Goal: Communication & Community: Answer question/provide support

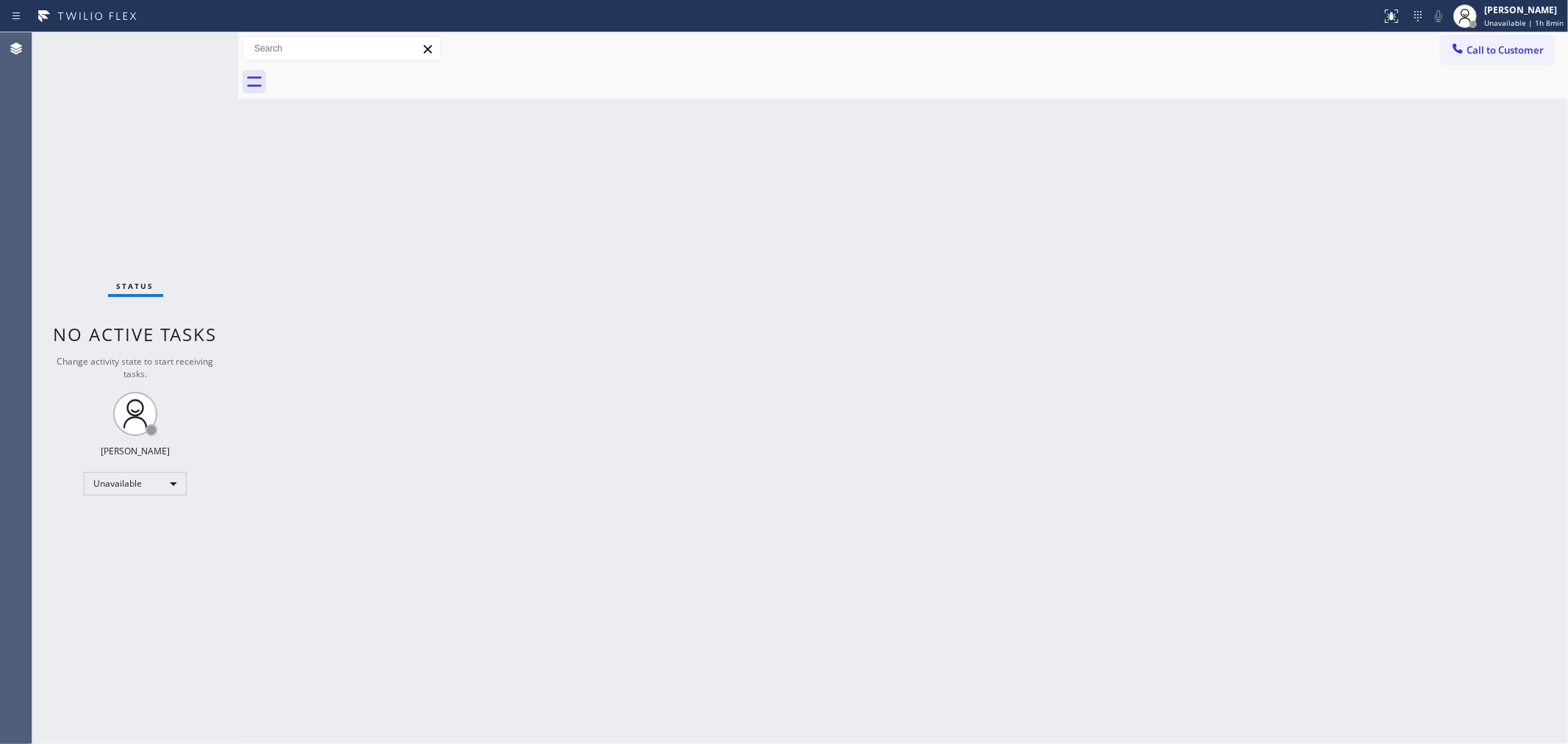
click at [1360, 310] on div "Back to Dashboard Change Sender ID Customers Technicians Select a contact Outbo…" at bounding box center [903, 389] width 1330 height 712
click at [1504, 48] on span "Call to Customer" at bounding box center [1505, 49] width 77 height 13
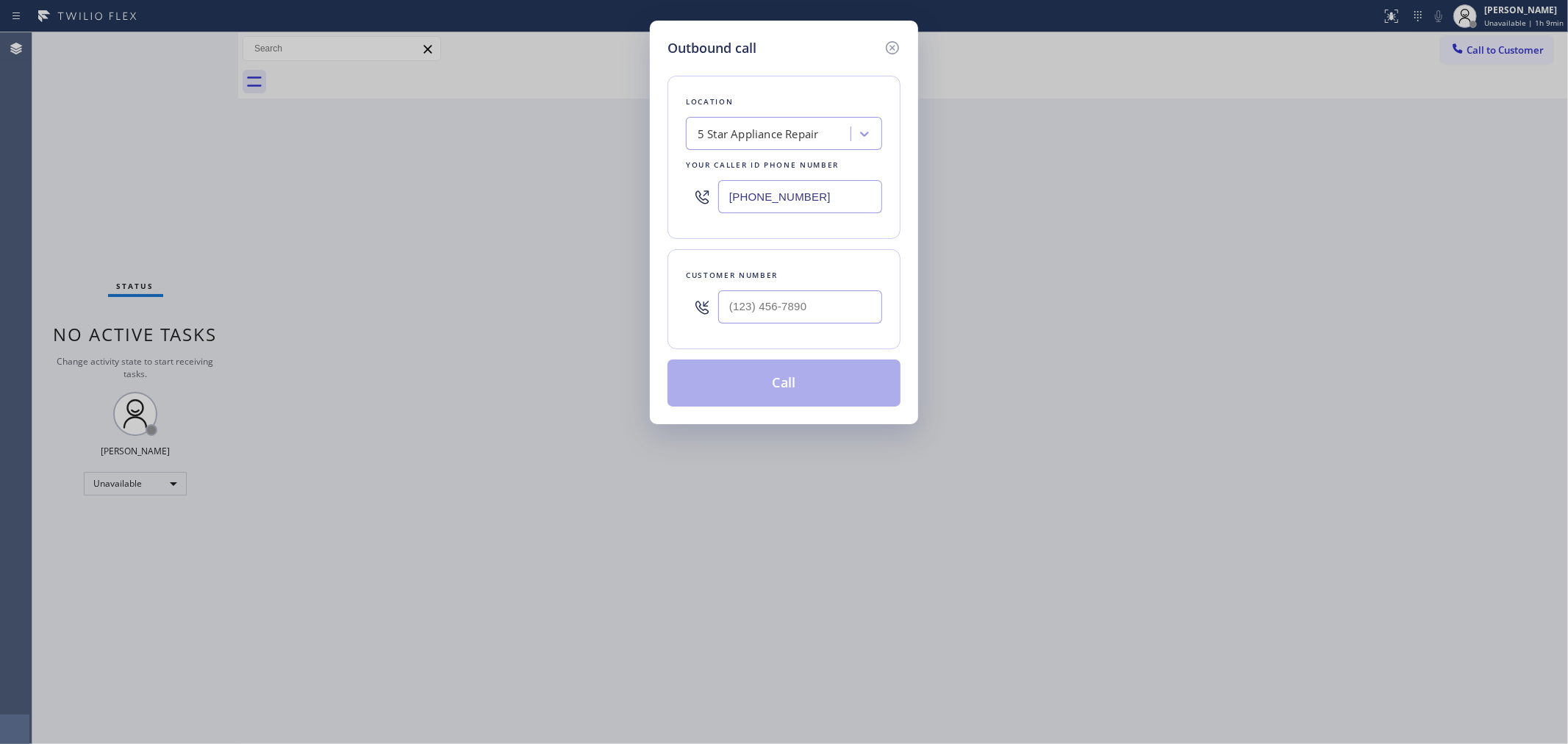
drag, startPoint x: 656, startPoint y: 143, endPoint x: 614, endPoint y: 104, distance: 57.3
click at [625, 114] on div "Outbound call Location 5 Star Appliance Repair Your caller id phone number [PHO…" at bounding box center [784, 372] width 1568 height 744
paste input "213-9318"
type input "[PHONE_NUMBER]"
click at [806, 300] on input "(___) ___-____" at bounding box center [800, 307] width 164 height 33
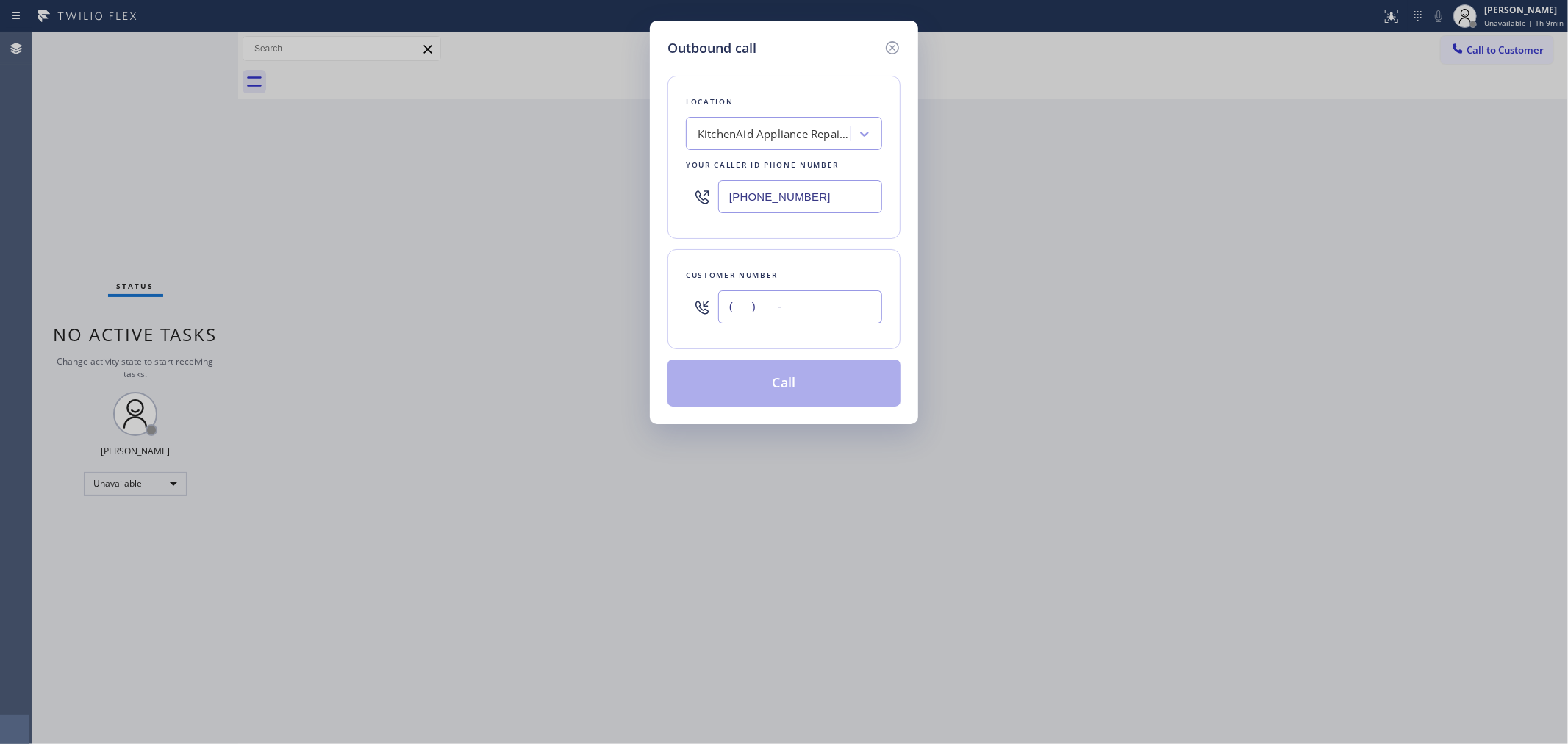
paste input "949) 735-8247"
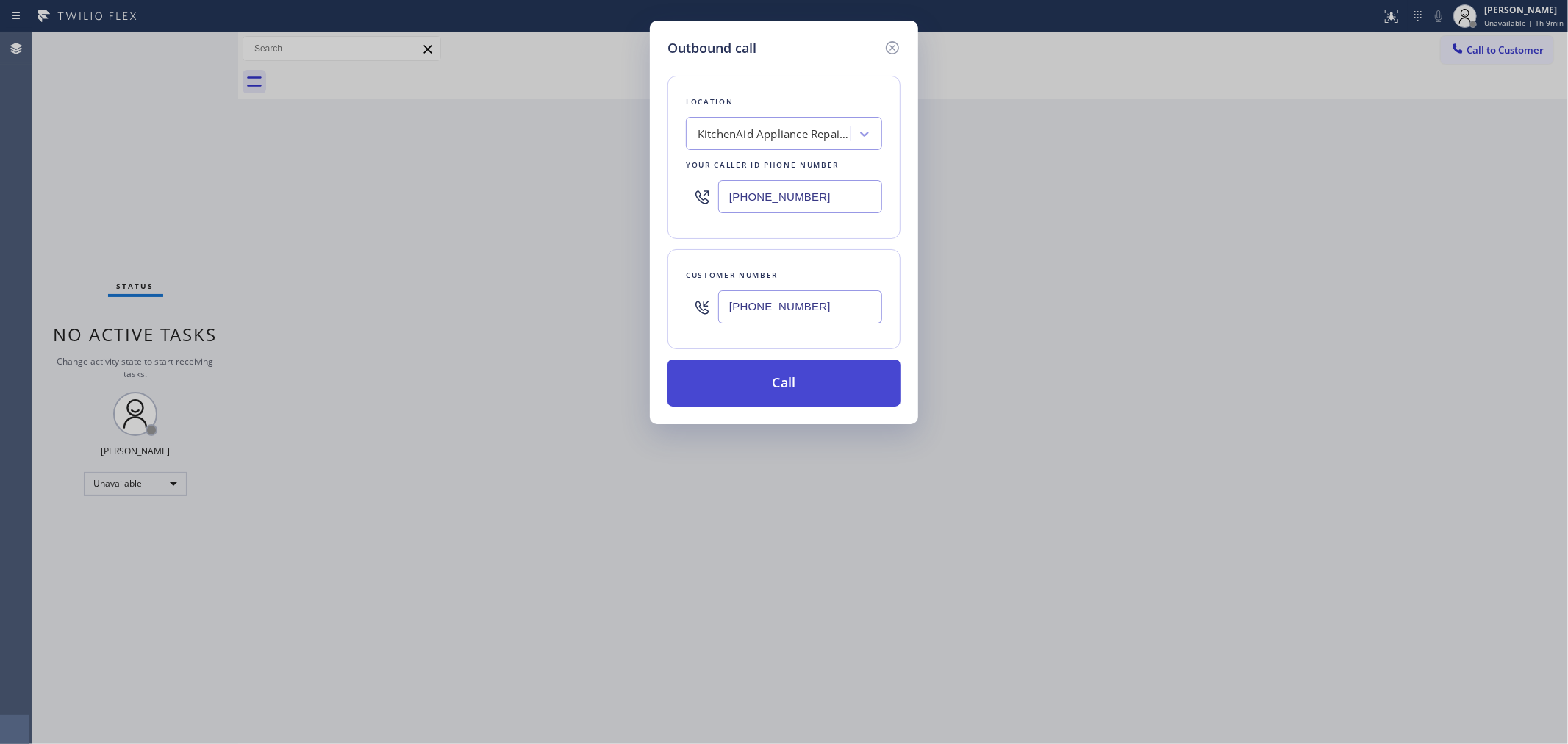
click at [794, 383] on button "Call" at bounding box center [784, 383] width 233 height 47
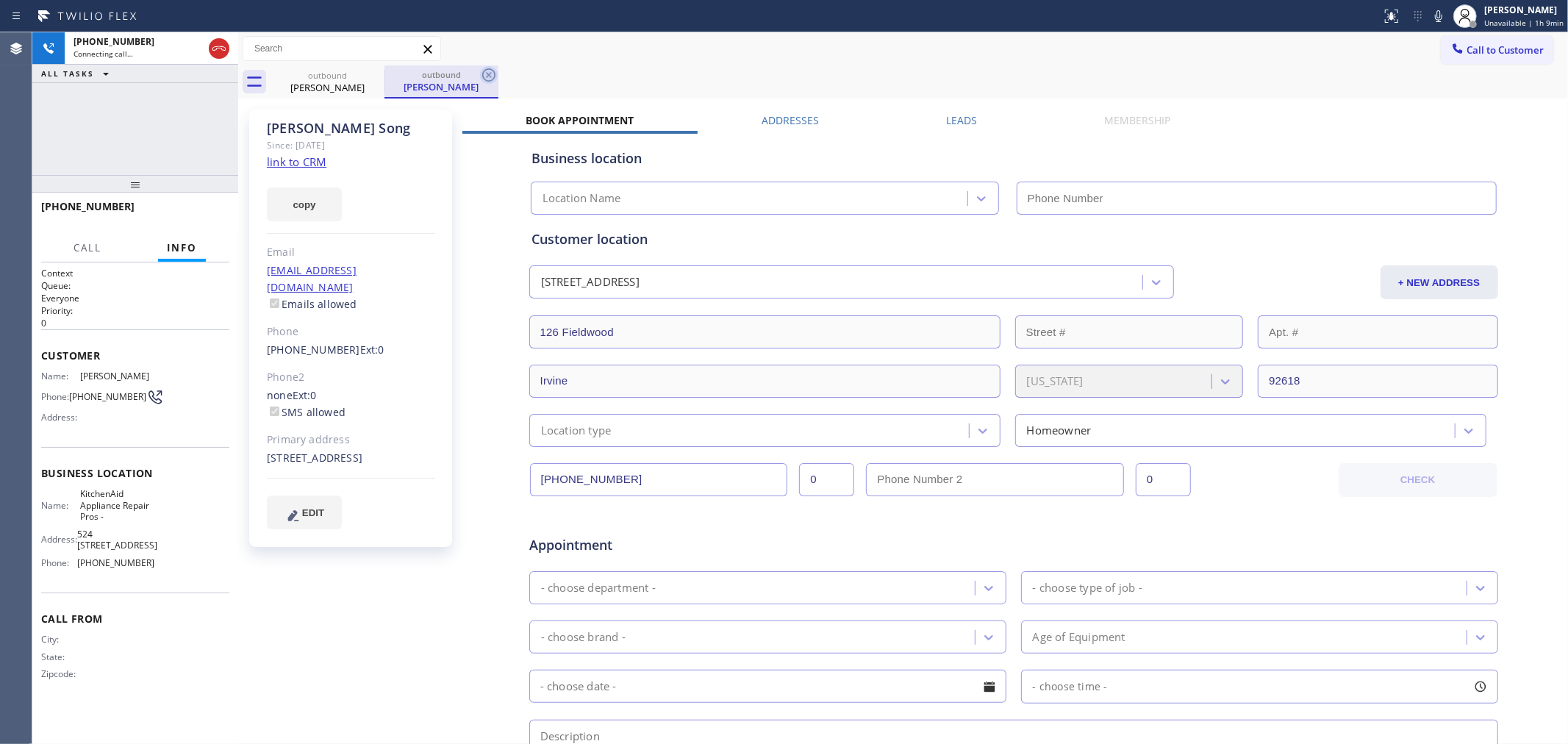
click at [489, 71] on icon at bounding box center [489, 74] width 17 height 17
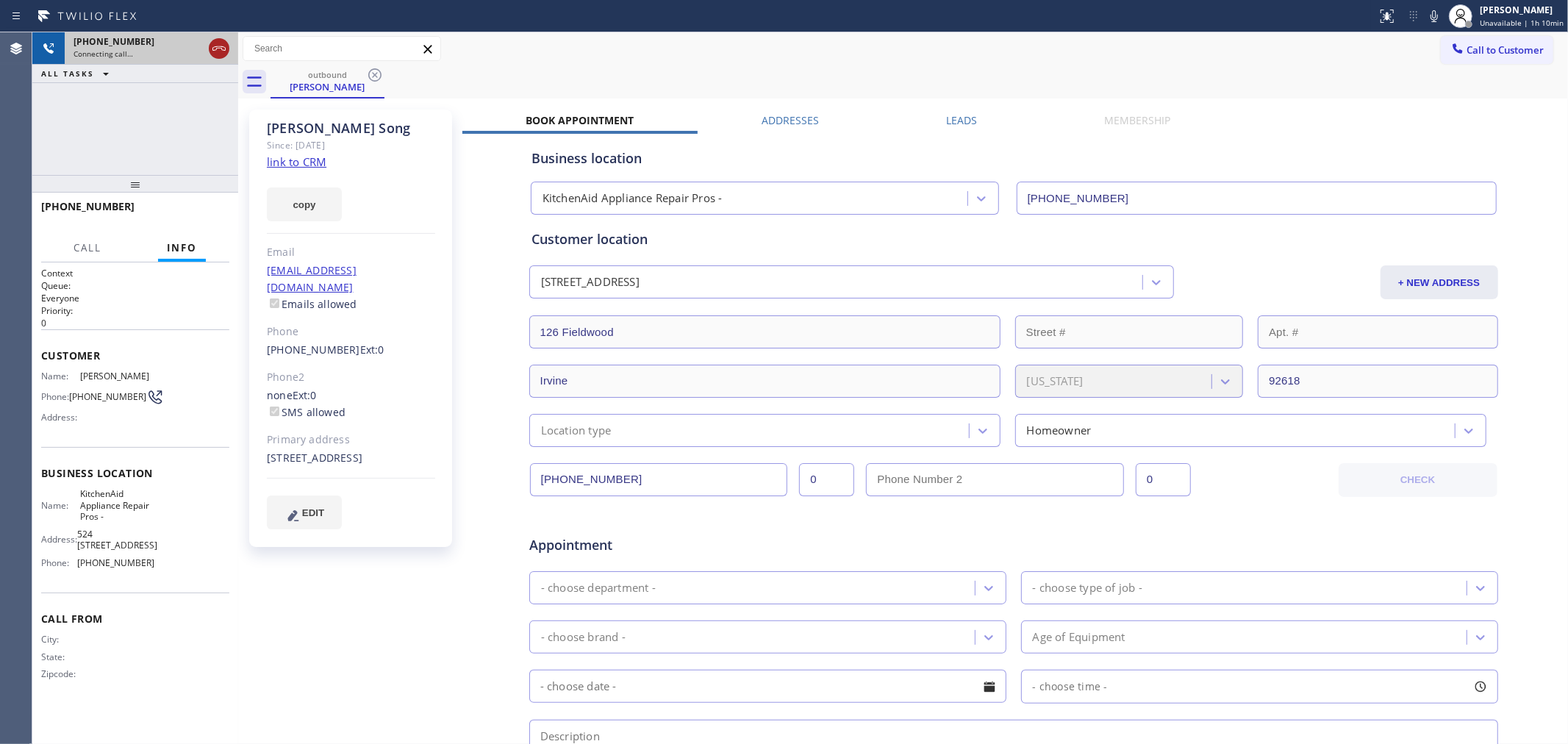
click at [216, 52] on icon at bounding box center [219, 48] width 17 height 17
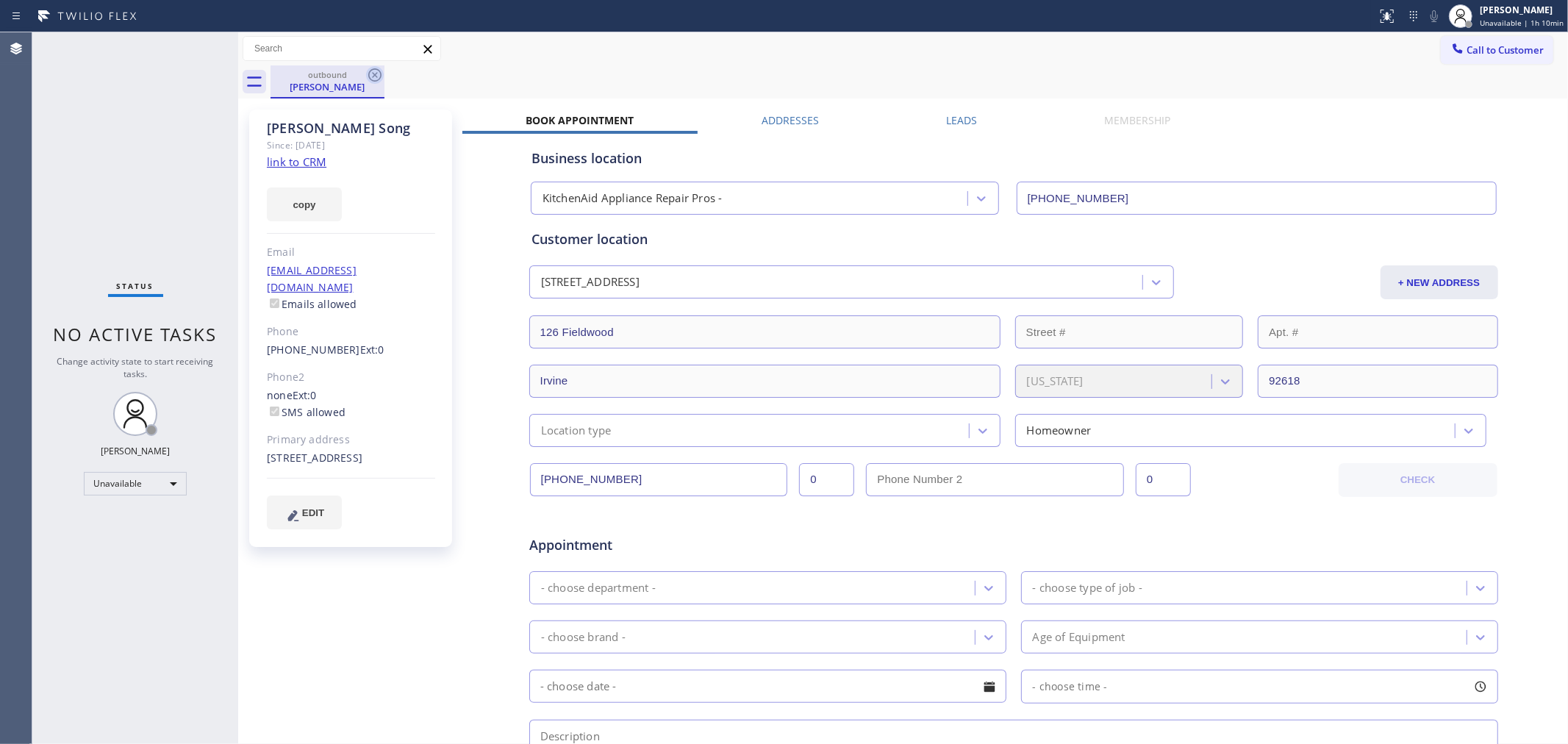
click at [380, 77] on icon at bounding box center [374, 74] width 17 height 17
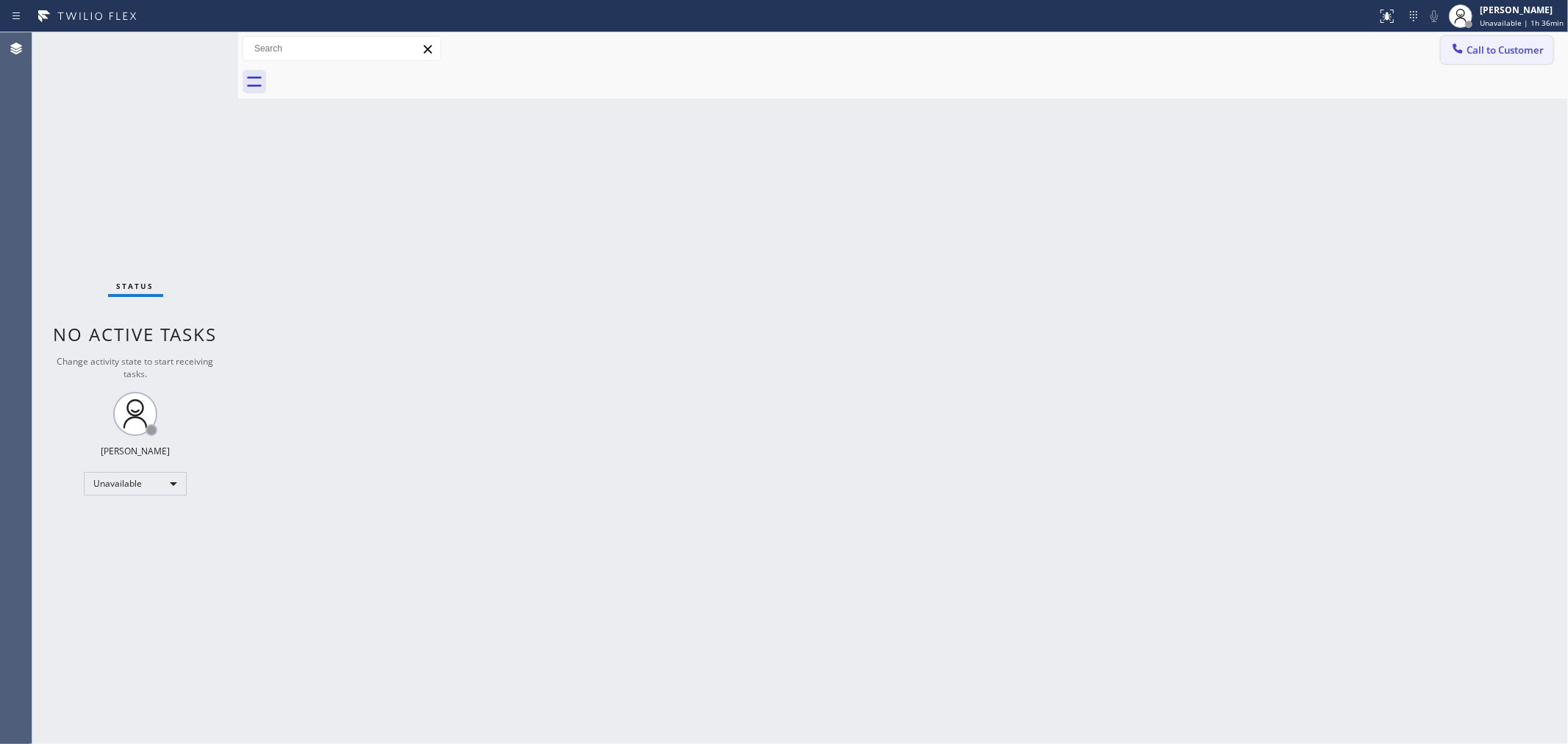
click at [1513, 47] on span "Call to Customer" at bounding box center [1505, 49] width 77 height 13
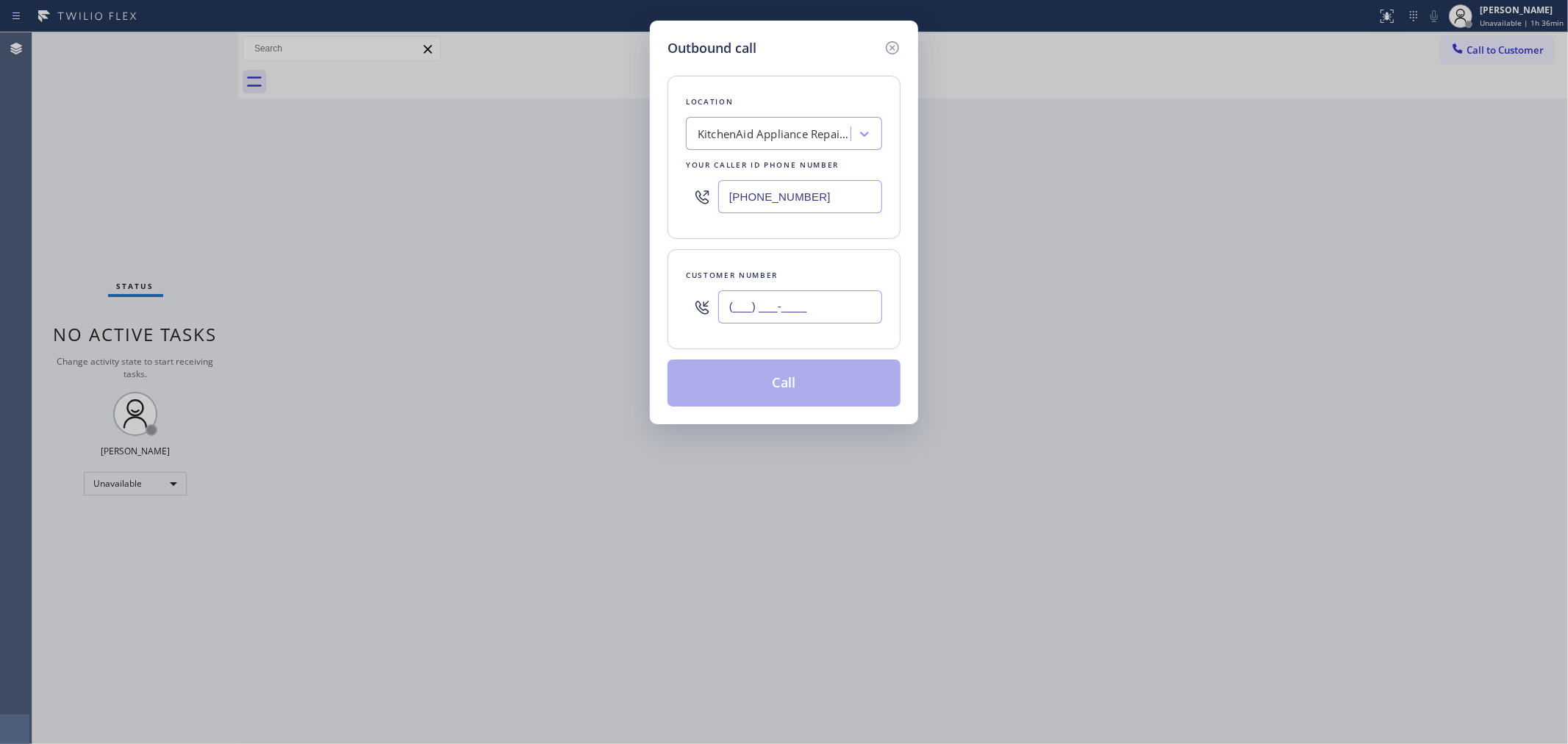
click at [786, 313] on input "(___) ___-____" at bounding box center [800, 307] width 164 height 33
paste input "323) 393-2108"
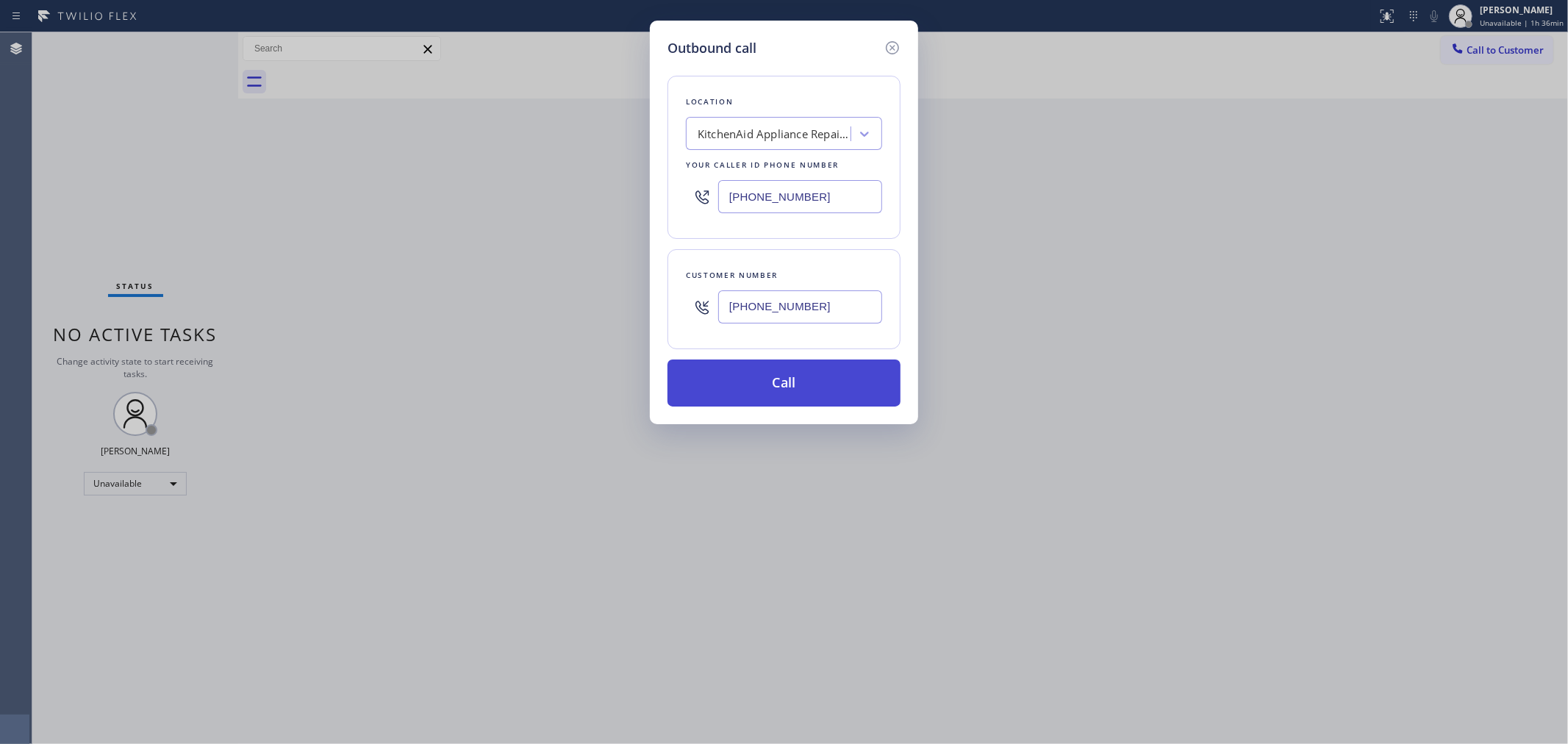
type input "[PHONE_NUMBER]"
click at [806, 384] on button "Call" at bounding box center [784, 383] width 233 height 47
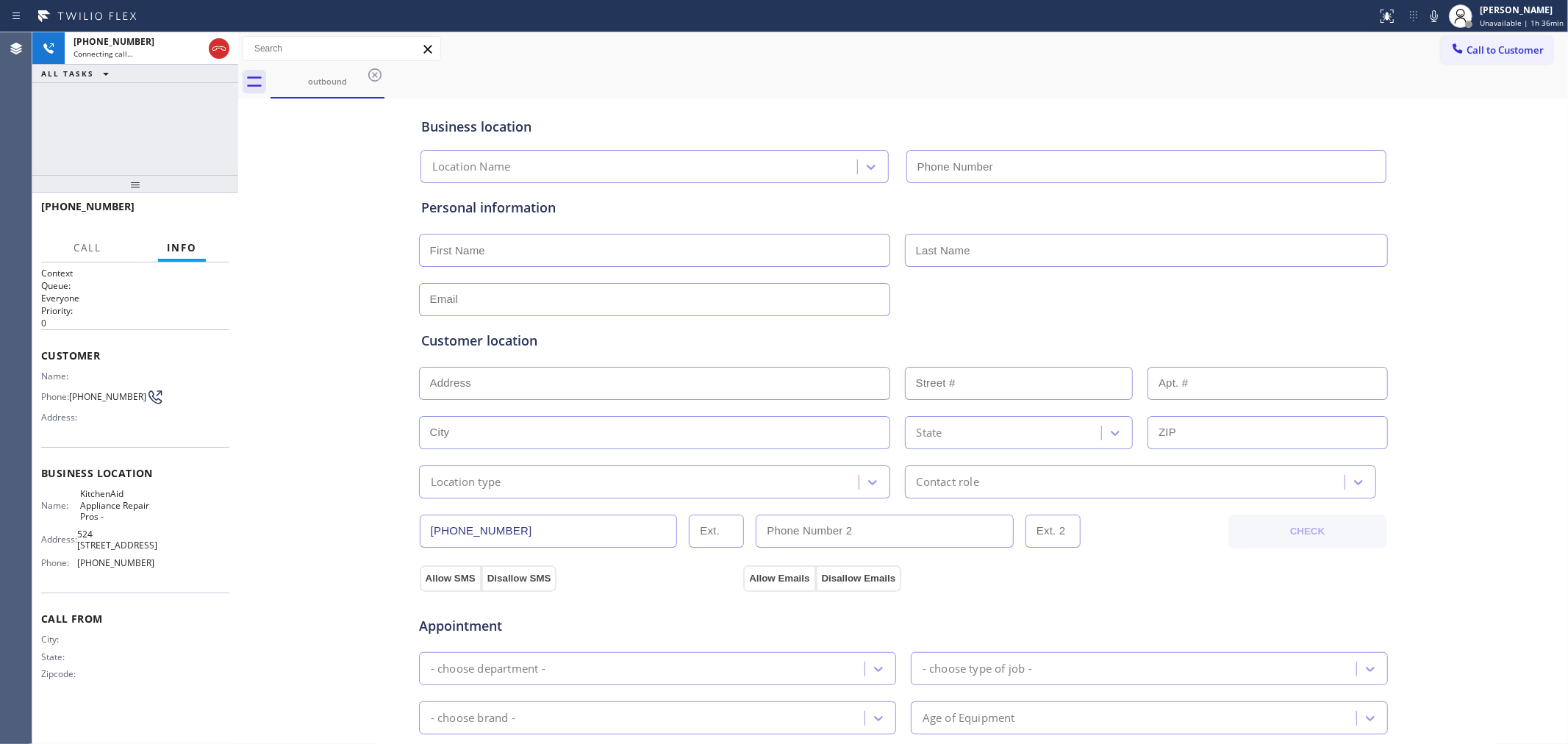
type input "[PHONE_NUMBER]"
drag, startPoint x: 148, startPoint y: 217, endPoint x: 55, endPoint y: 211, distance: 93.2
click at [55, 211] on div "[PHONE_NUMBER]" at bounding box center [135, 213] width 188 height 38
copy span "3233932108"
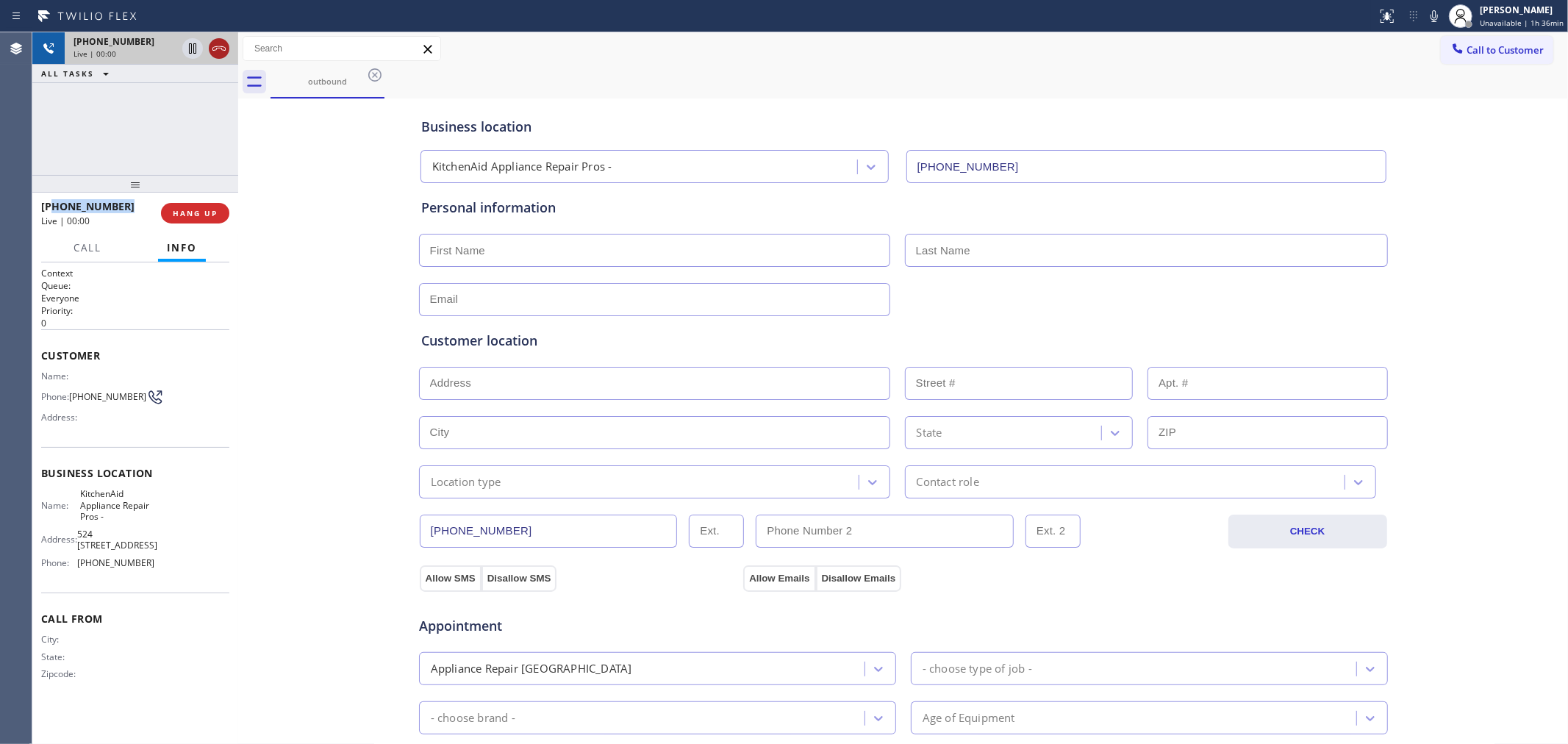
click at [221, 49] on icon at bounding box center [219, 48] width 17 height 17
click at [202, 214] on span "COMPLETE" at bounding box center [192, 214] width 51 height 11
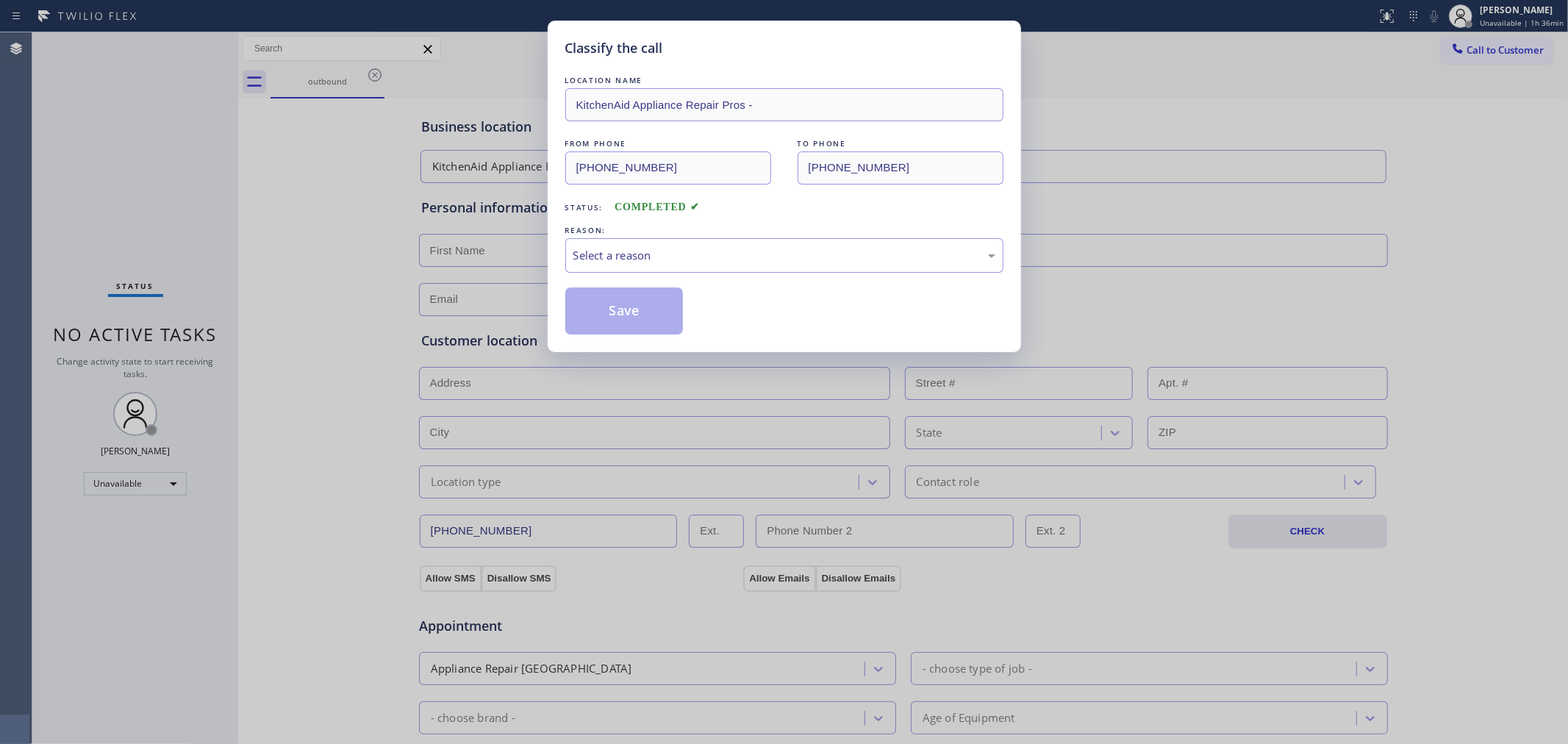
click at [707, 208] on div "Status: COMPLETED" at bounding box center [784, 203] width 438 height 23
click at [728, 254] on div "Select a reason" at bounding box center [784, 255] width 422 height 17
click at [660, 314] on button "Save" at bounding box center [624, 311] width 118 height 47
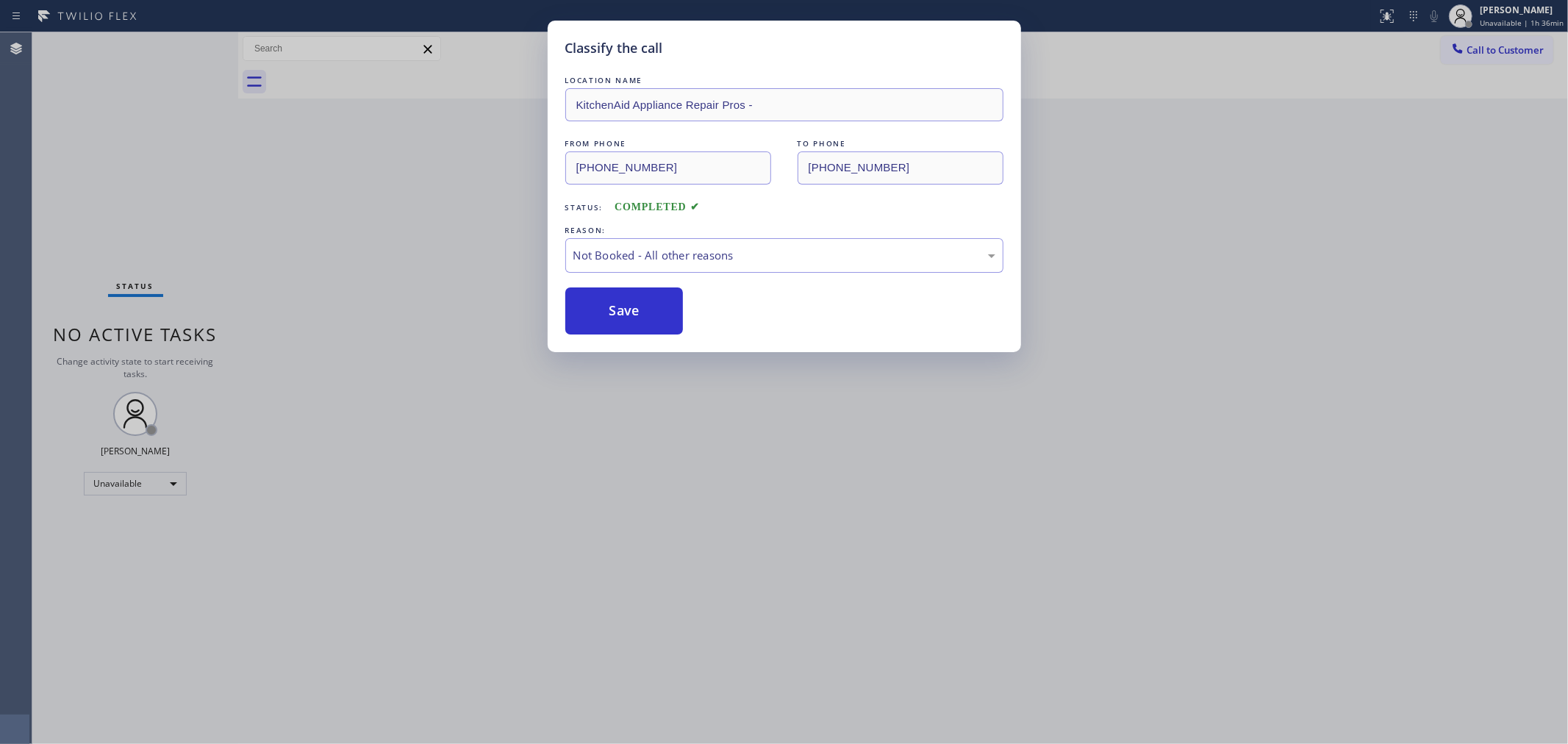
click at [1510, 52] on div "Classify the call LOCATION NAME Best Sub Zero Repair [GEOGRAPHIC_DATA] FROM PHO…" at bounding box center [801, 389] width 1536 height 712
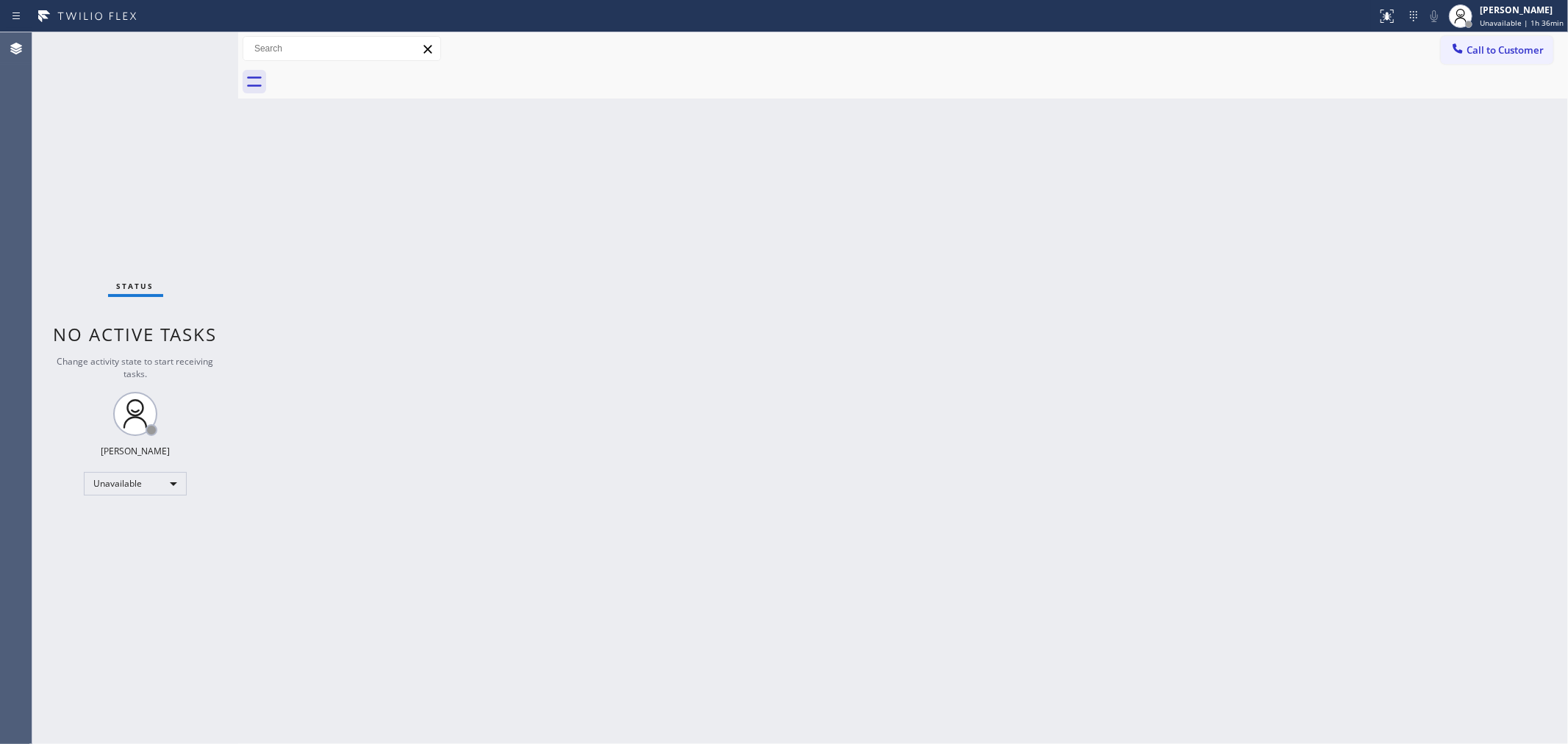
click at [1510, 52] on span "Call to Customer" at bounding box center [1505, 49] width 77 height 13
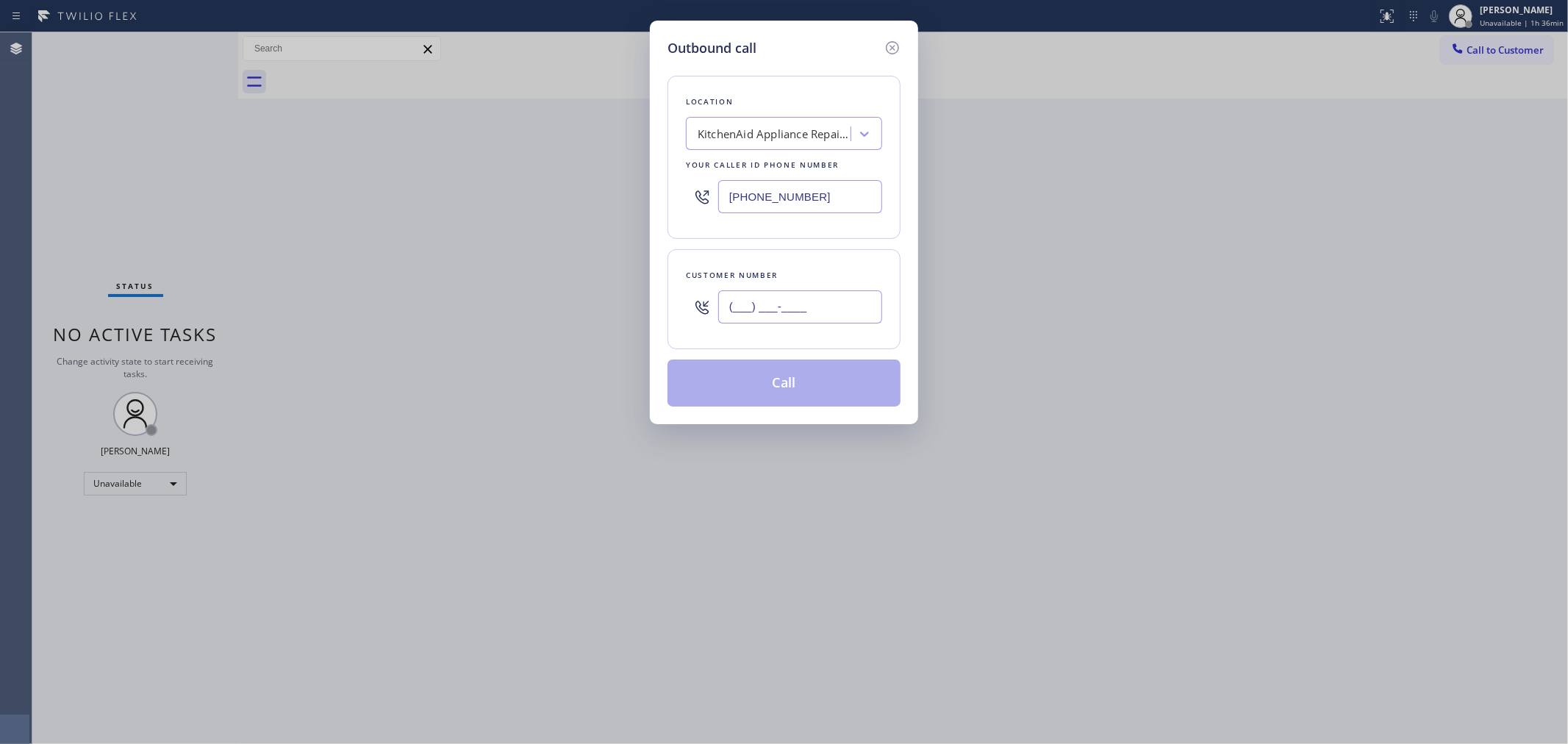
drag, startPoint x: 831, startPoint y: 309, endPoint x: 648, endPoint y: 310, distance: 183.0
click at [648, 310] on div "Outbound call Location KitchenAid Appliance Repair Pros - Your caller id phone …" at bounding box center [784, 372] width 1568 height 744
paste input "323) 393-2108"
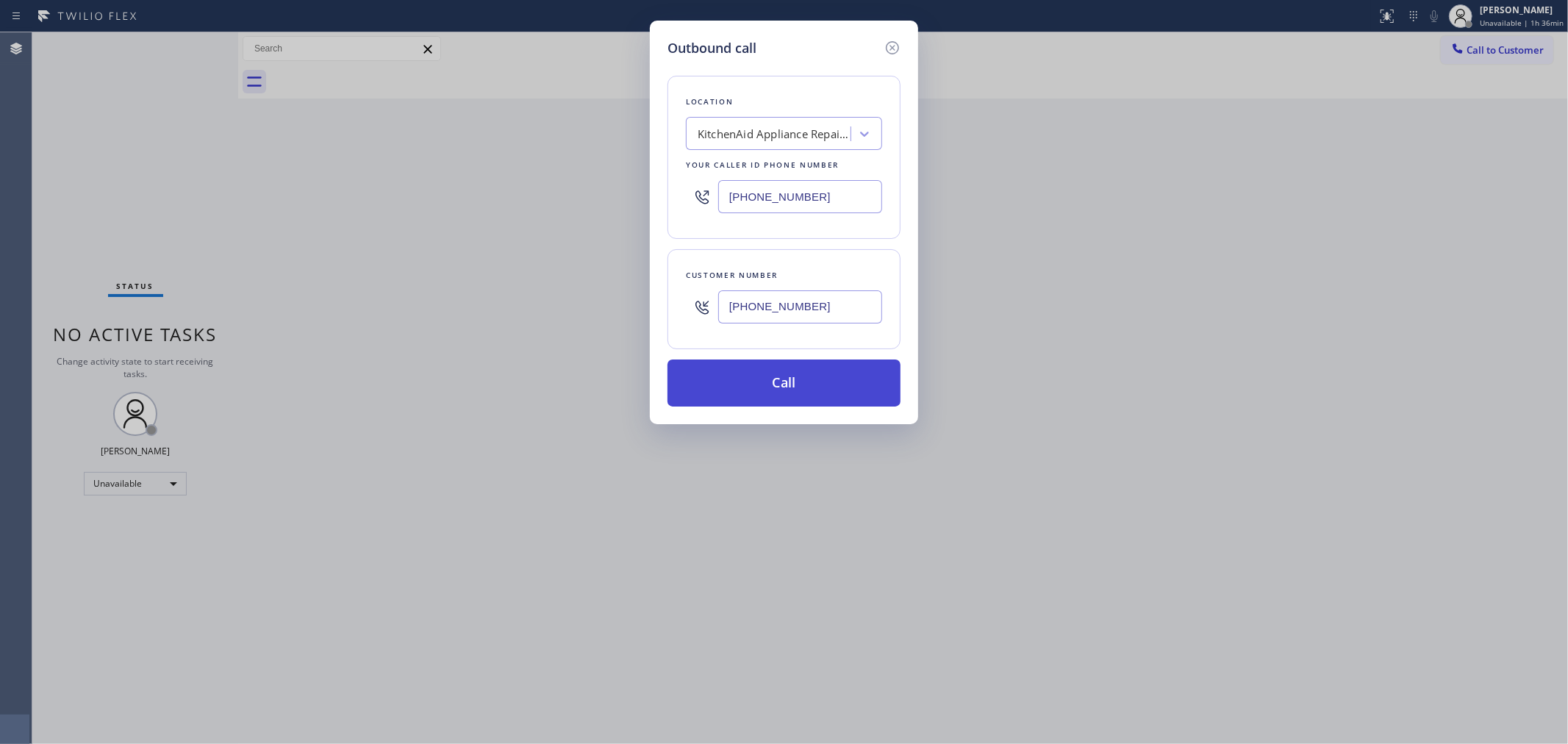
type input "[PHONE_NUMBER]"
click at [823, 399] on button "Call" at bounding box center [784, 383] width 233 height 47
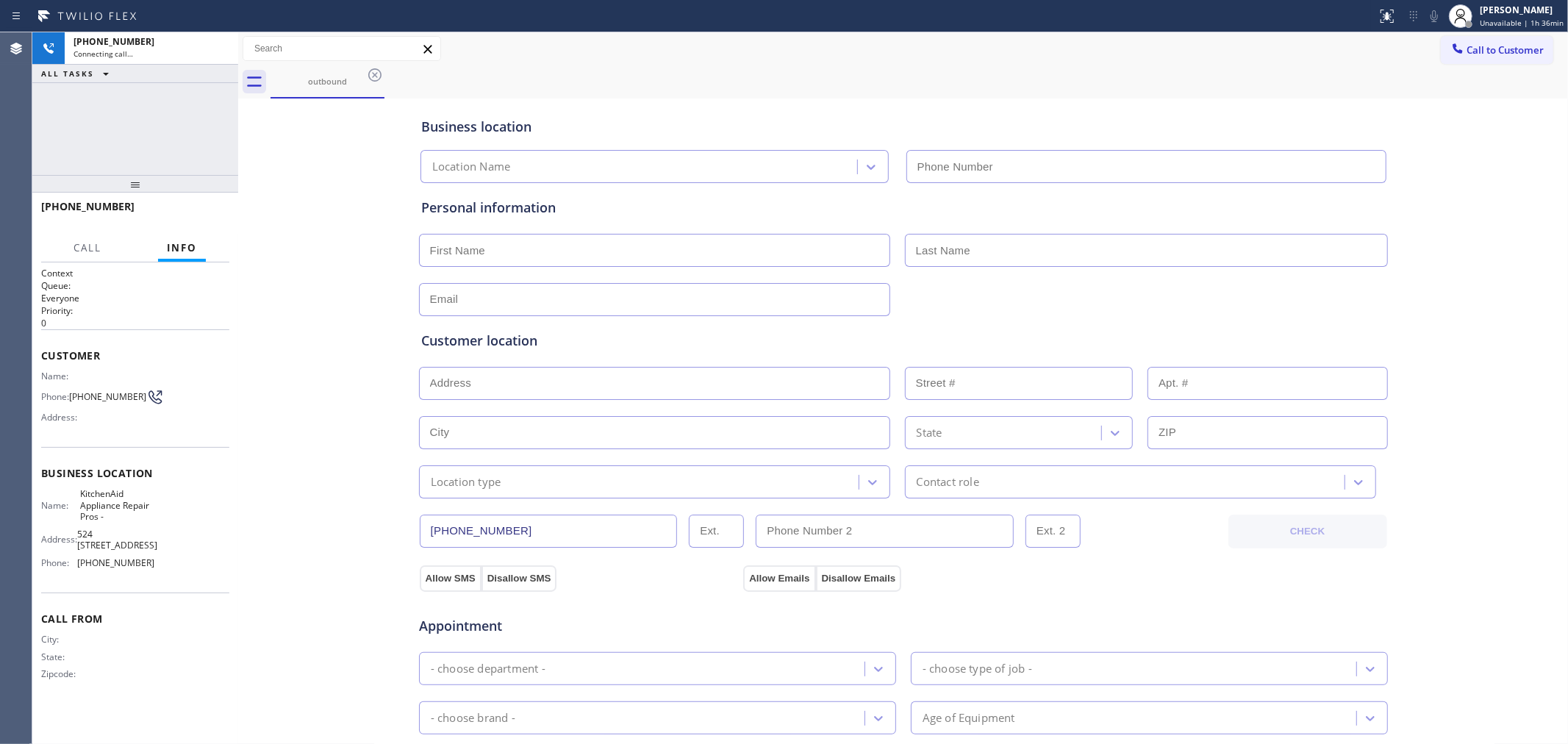
type input "[PHONE_NUMBER]"
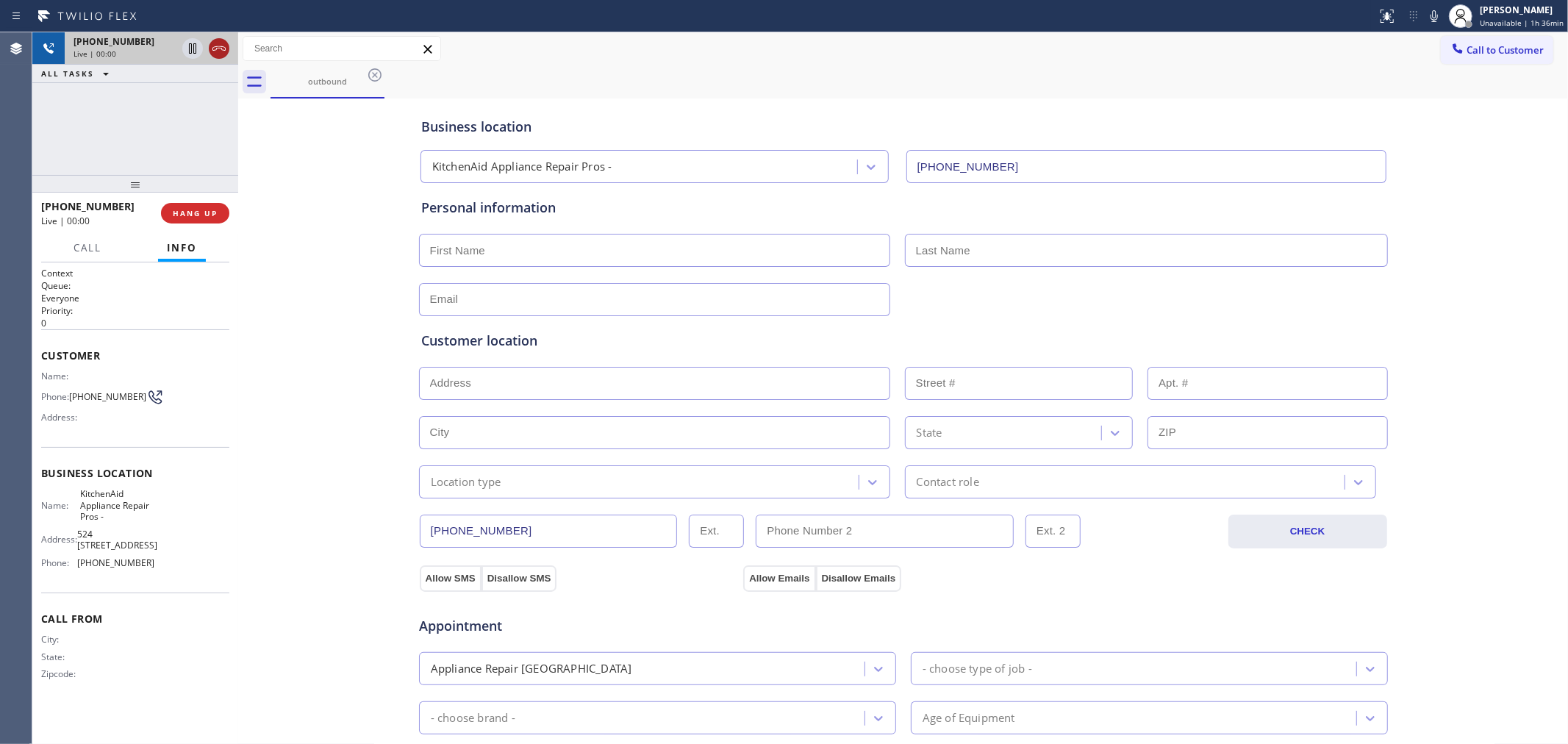
click at [220, 49] on icon at bounding box center [219, 48] width 17 height 17
click at [202, 220] on button "COMPLETE" at bounding box center [192, 213] width 74 height 20
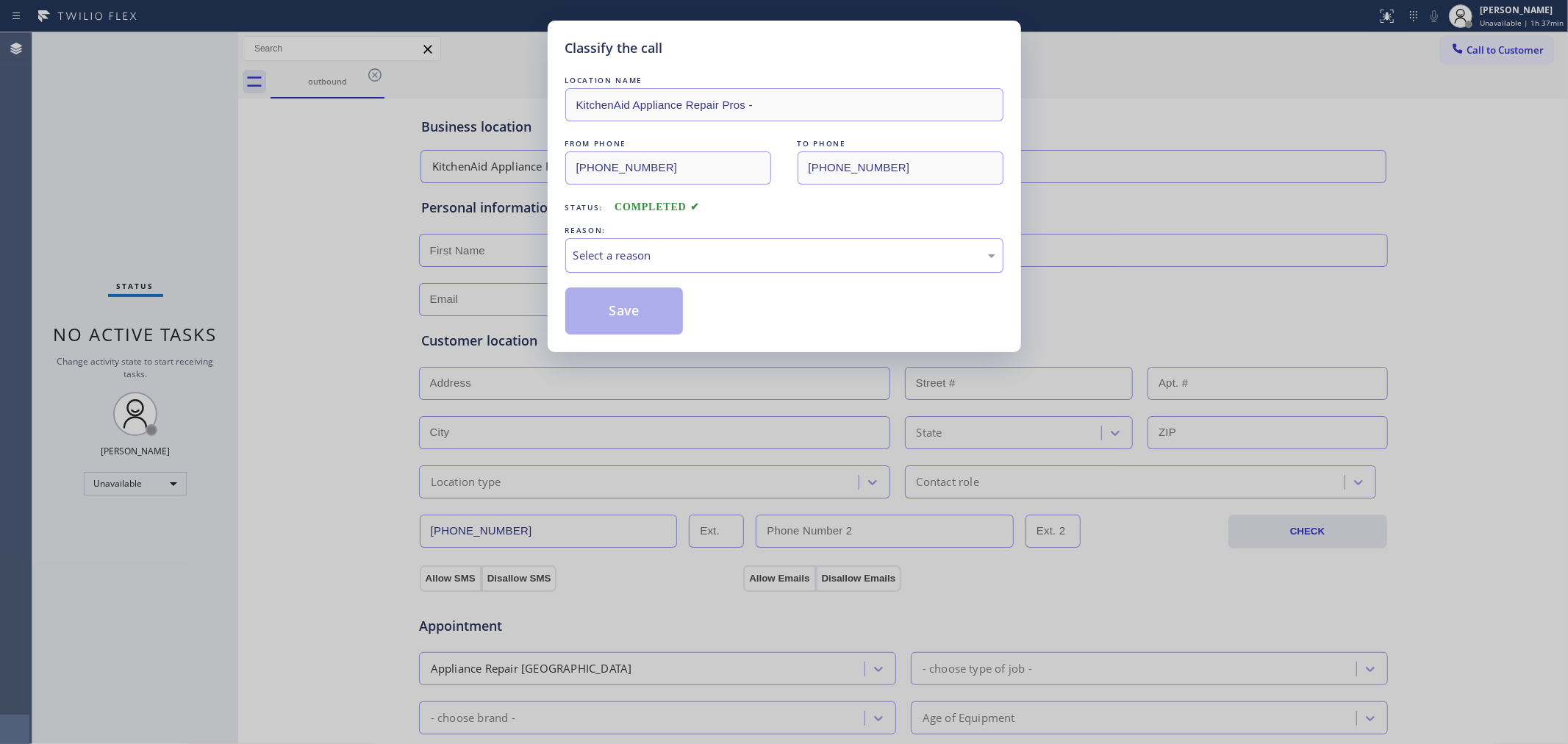
click at [804, 258] on div "Select a reason" at bounding box center [784, 255] width 422 height 17
click at [651, 328] on button "Save" at bounding box center [624, 311] width 118 height 47
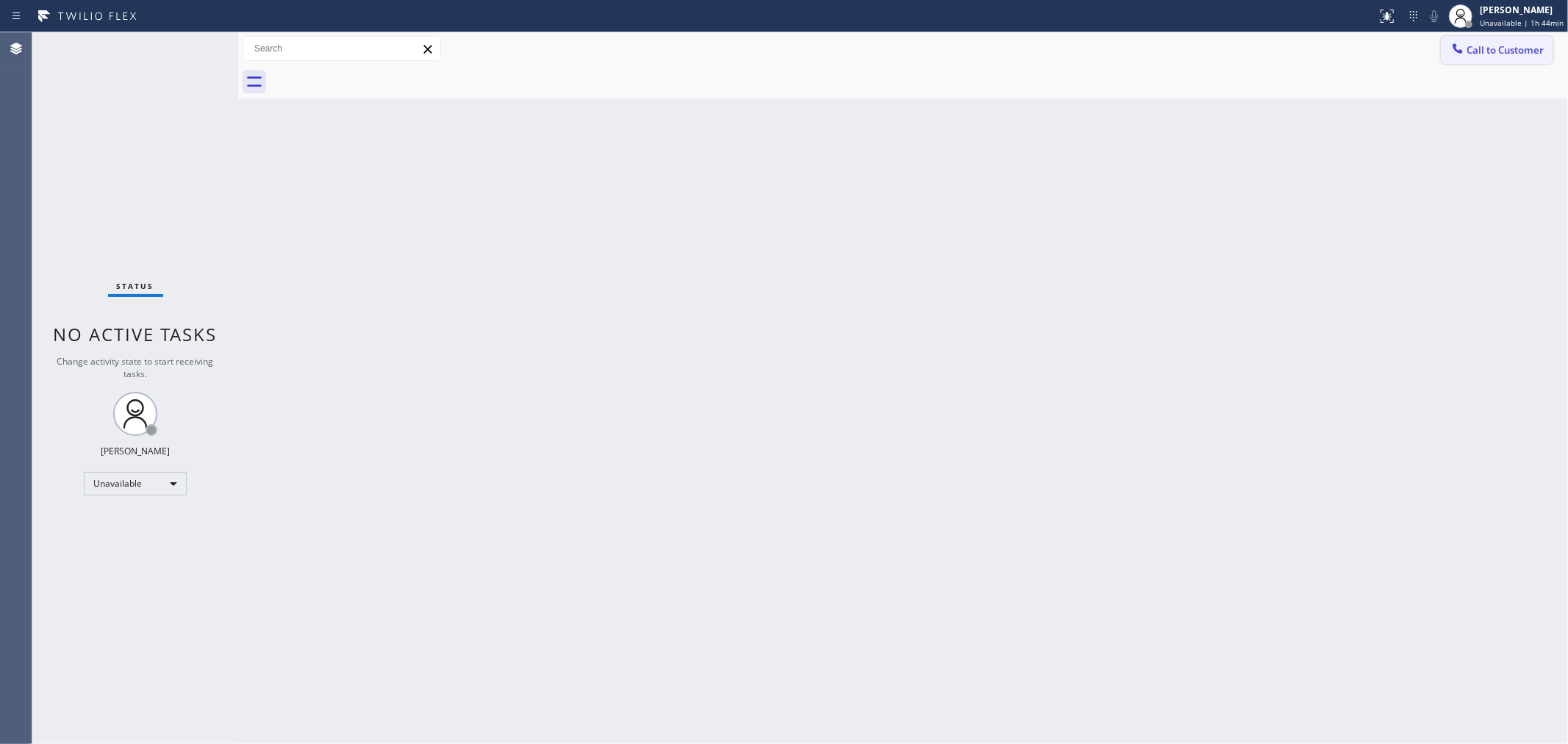
click at [1488, 64] on div "Call to Customer Outbound call Location KitchenAid Appliance Repair Pros - Your…" at bounding box center [903, 49] width 1330 height 33
click at [1488, 57] on button "Call to Customer" at bounding box center [1497, 50] width 113 height 28
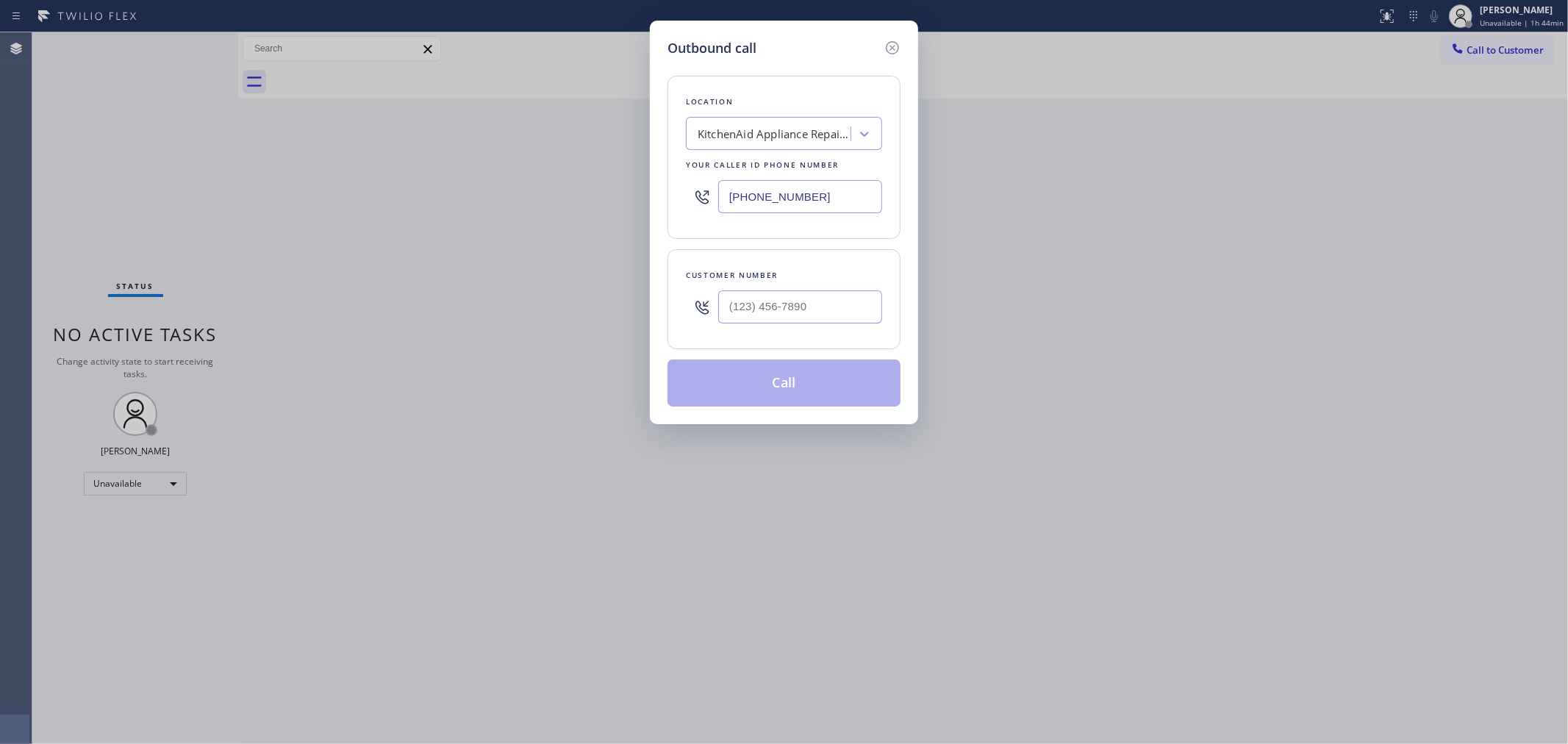
click at [1009, 555] on div "Outbound call Location KitchenAid Appliance Repair Pros - Your caller id phone …" at bounding box center [784, 372] width 1568 height 744
click at [892, 41] on icon at bounding box center [892, 47] width 13 height 13
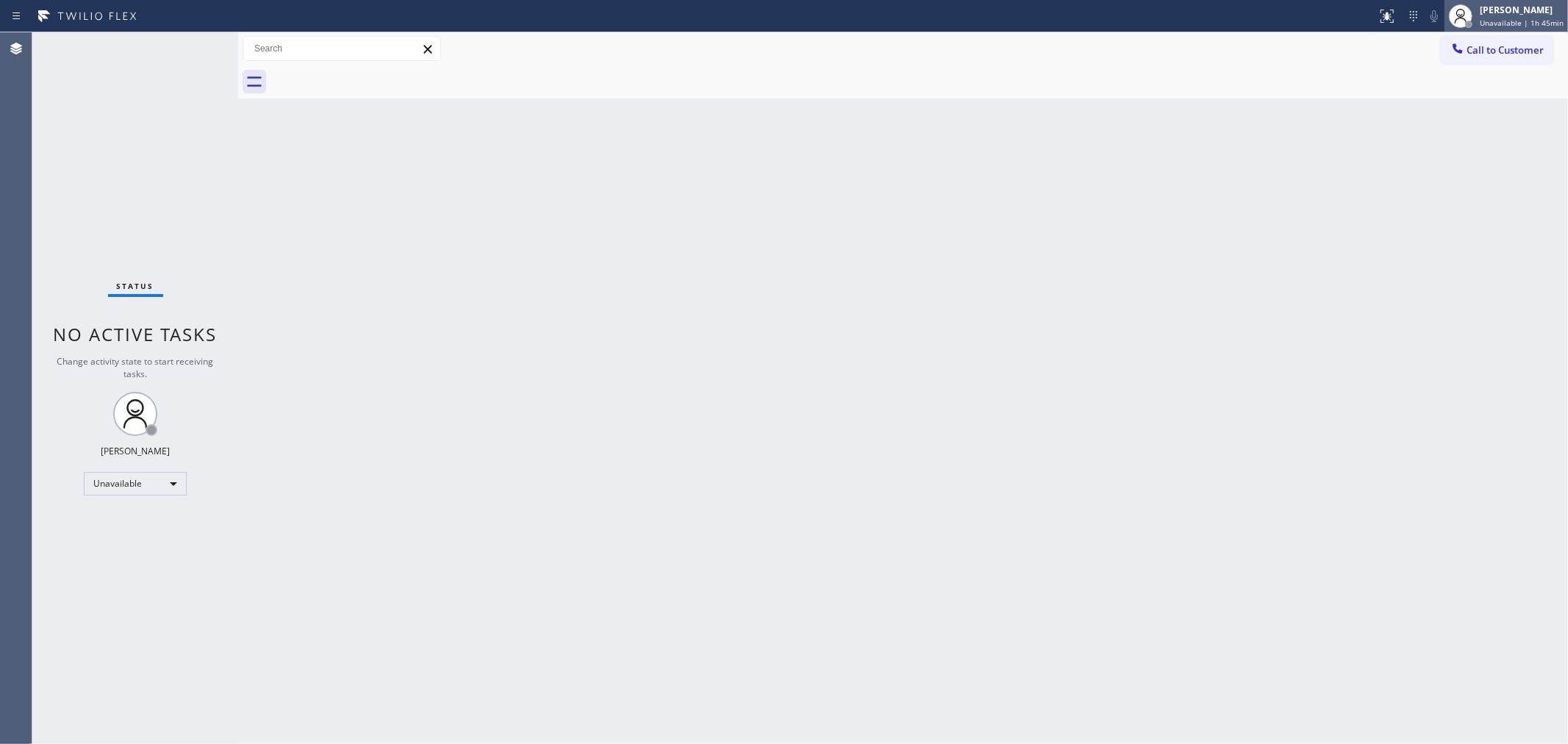
click at [1527, 13] on div "[PERSON_NAME]" at bounding box center [1522, 10] width 84 height 13
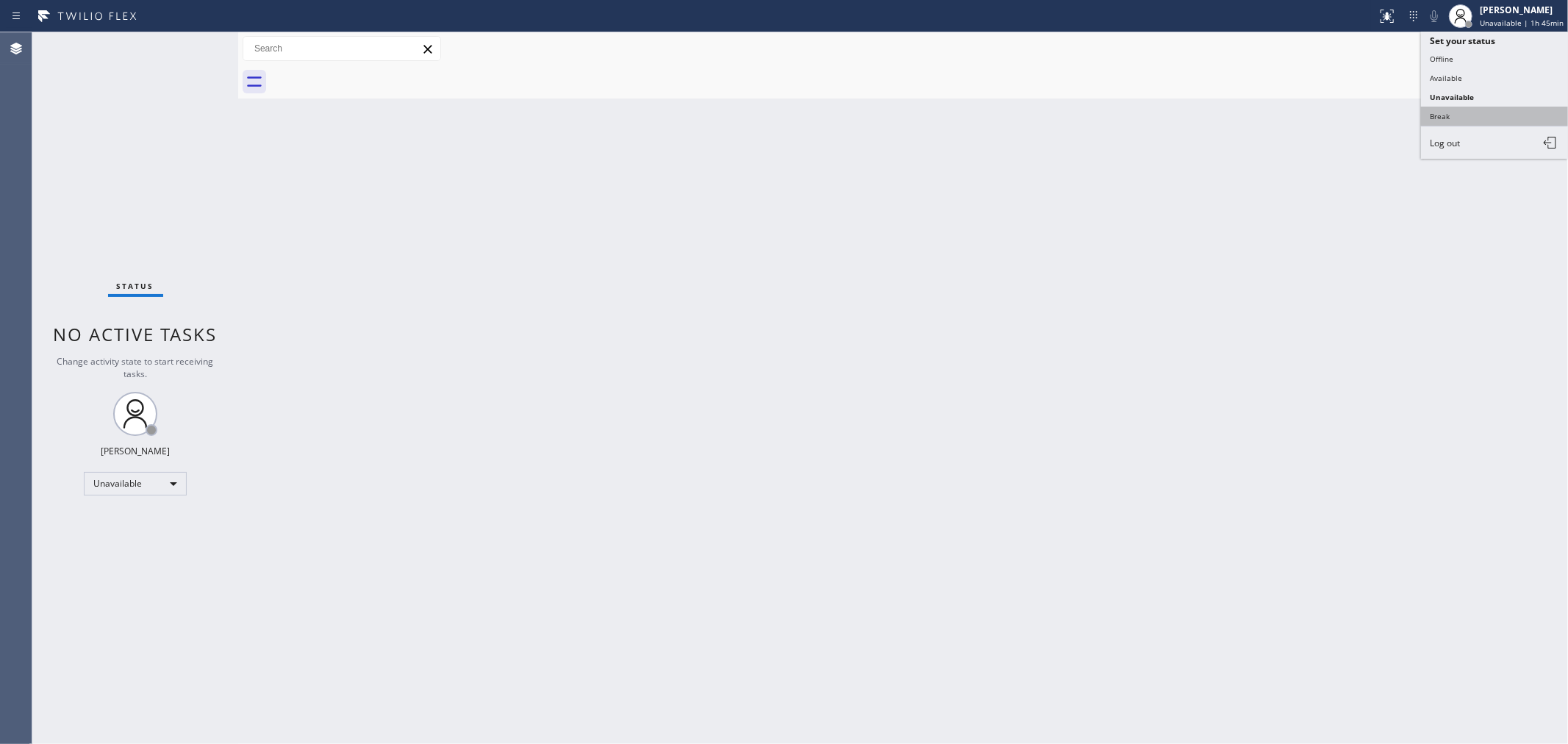
click at [1424, 111] on button "Break" at bounding box center [1495, 116] width 147 height 19
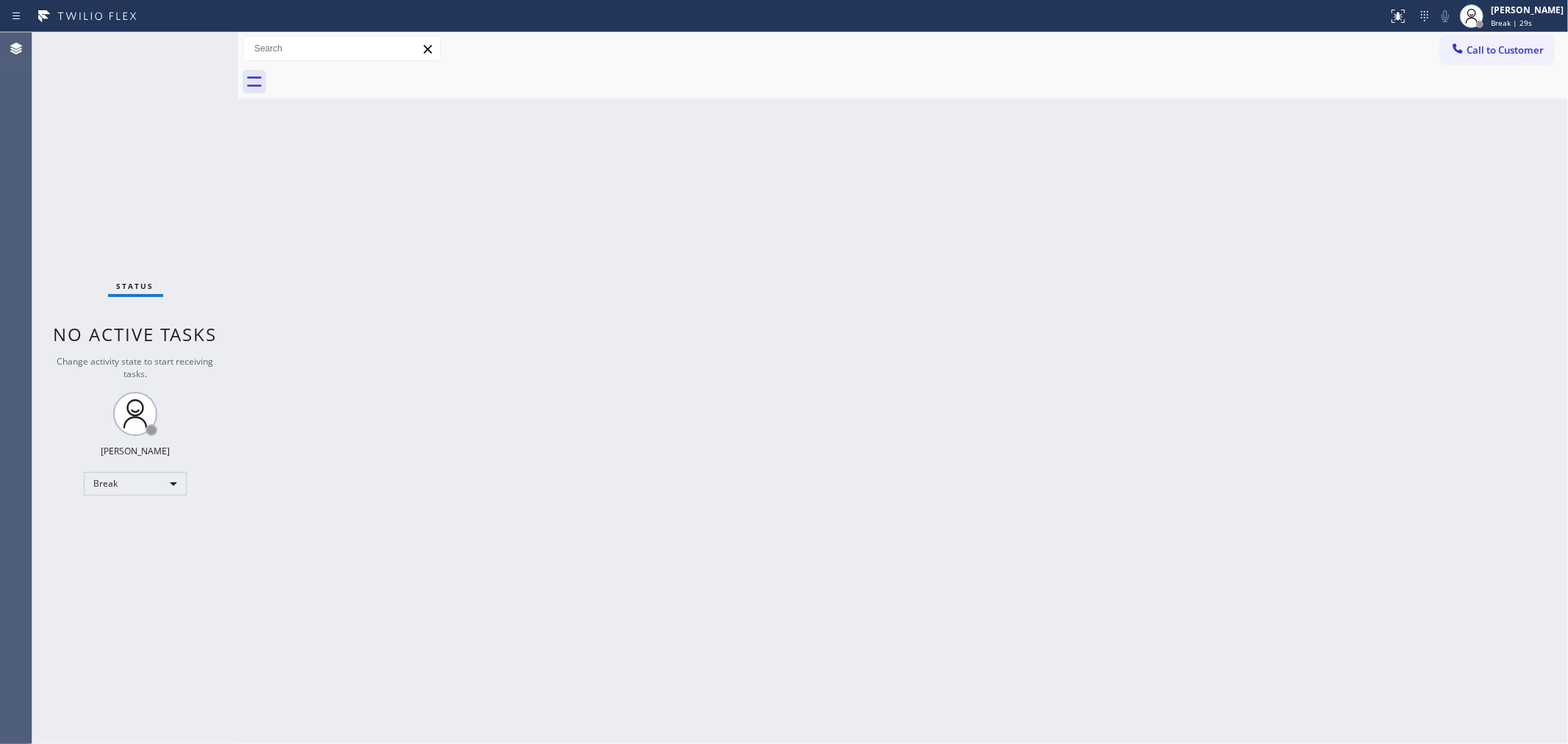
click at [1510, 509] on div "Back to Dashboard Change Sender ID Customers Technicians Select a contact Outbo…" at bounding box center [903, 389] width 1330 height 712
click at [1534, 13] on div "[PERSON_NAME]" at bounding box center [1527, 10] width 73 height 13
click at [1483, 99] on button "Unavailable" at bounding box center [1495, 97] width 147 height 19
